Goal: Check status

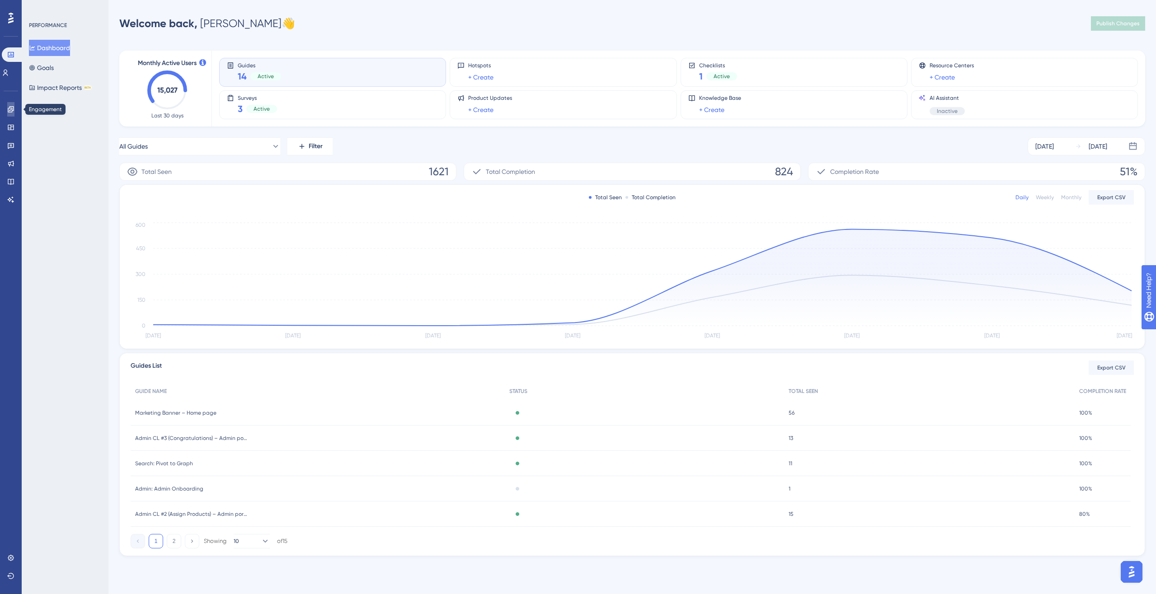
click at [14, 112] on link at bounding box center [10, 109] width 7 height 14
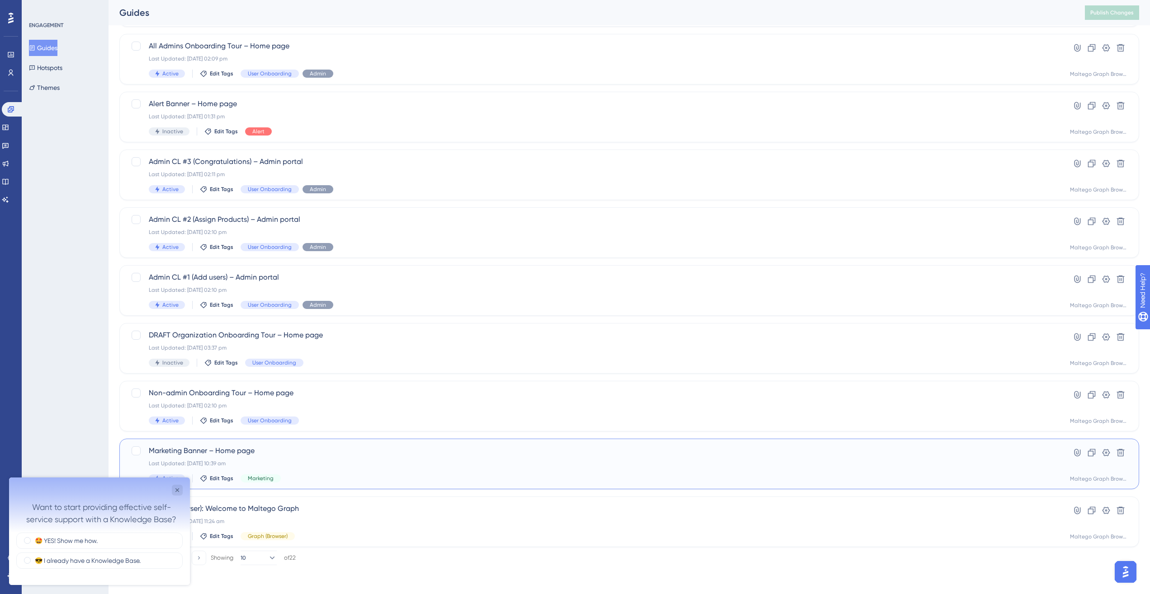
click at [352, 456] on span "Marketing Banner – Home page" at bounding box center [593, 451] width 888 height 11
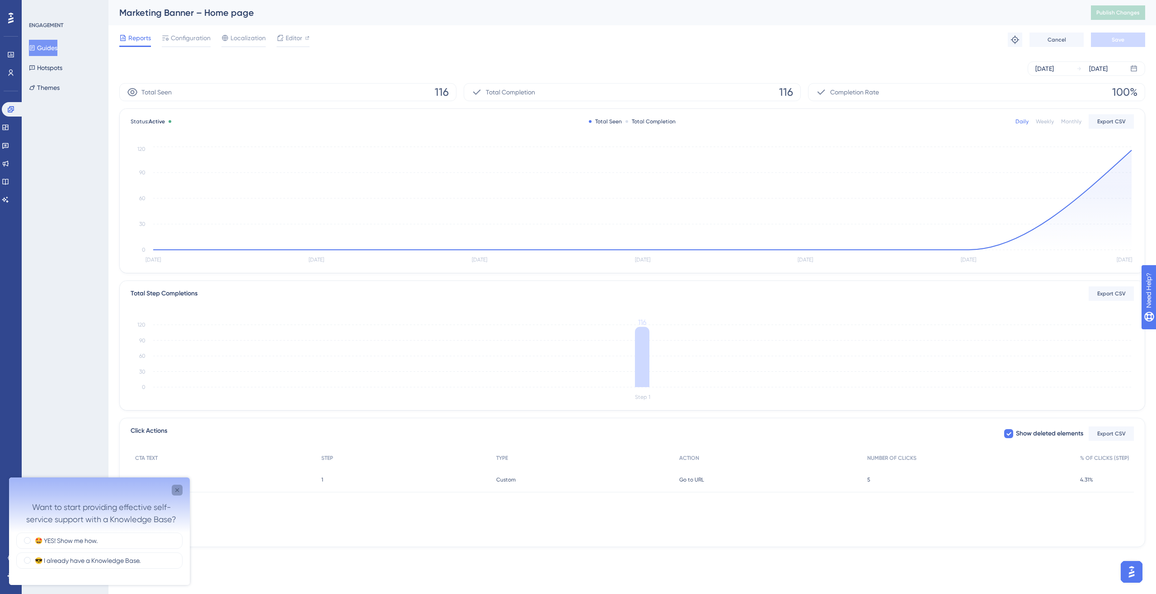
click at [178, 489] on icon "Close survey" at bounding box center [177, 490] width 7 height 7
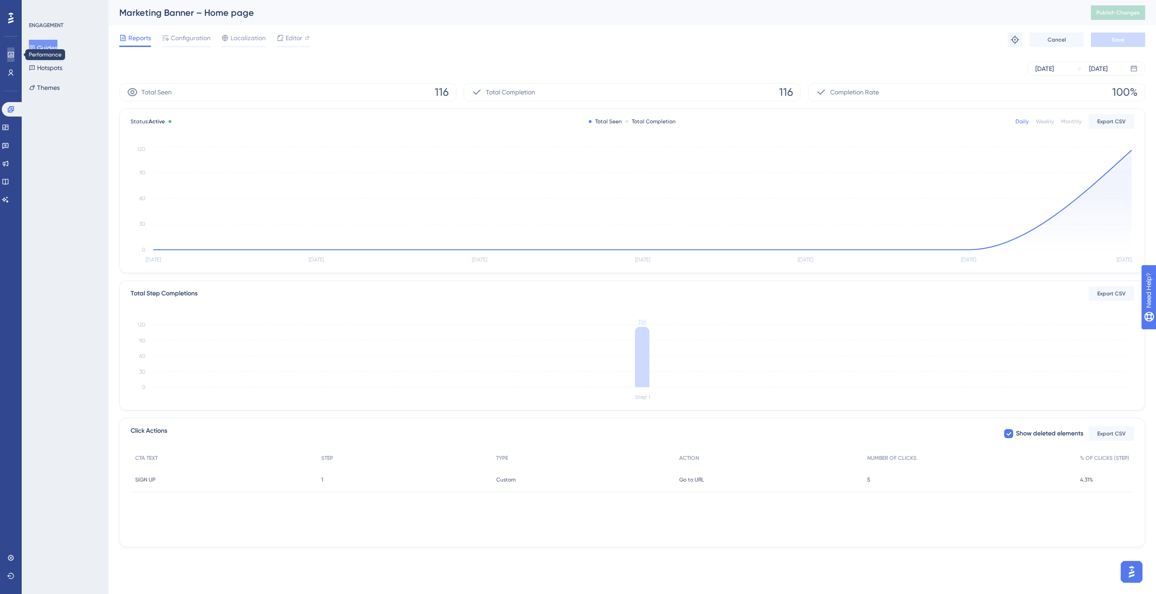
click at [9, 52] on icon at bounding box center [11, 54] width 6 height 5
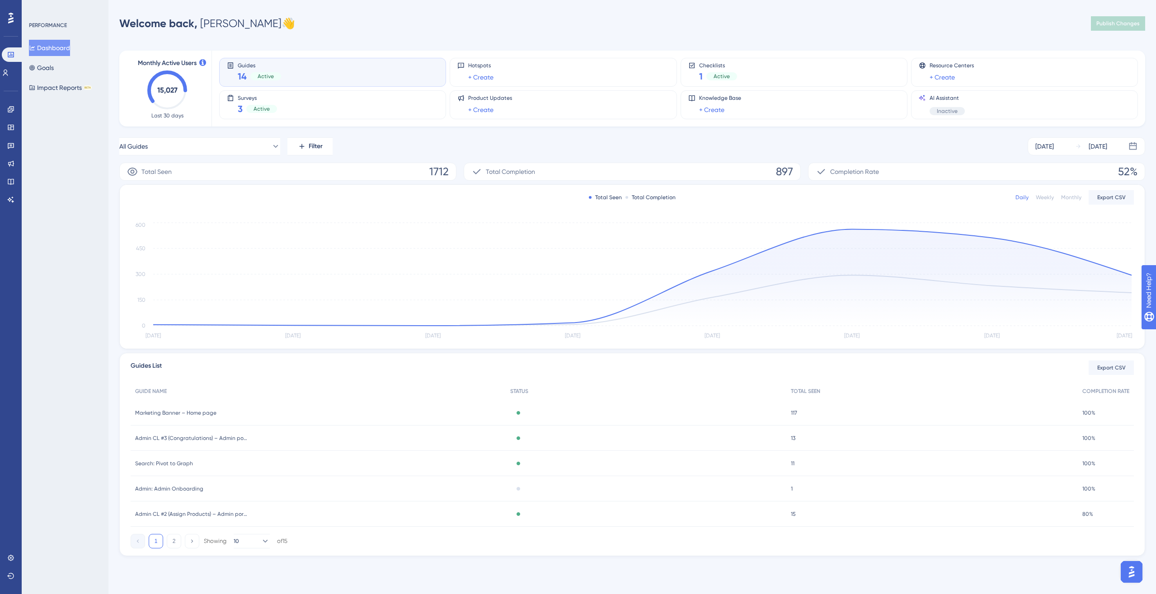
click at [102, 340] on div "PERFORMANCE Dashboard Goals Impact Reports BETA" at bounding box center [65, 297] width 87 height 594
